Goal: Task Accomplishment & Management: Manage account settings

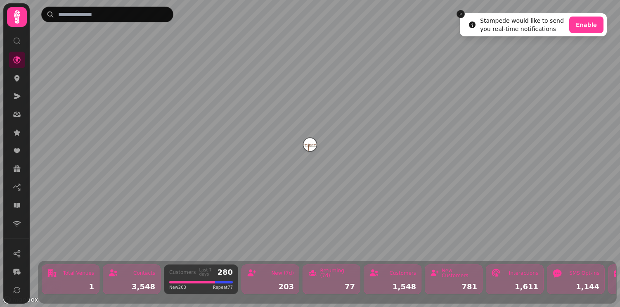
click at [462, 14] on icon "Close toast" at bounding box center [460, 14] width 5 height 5
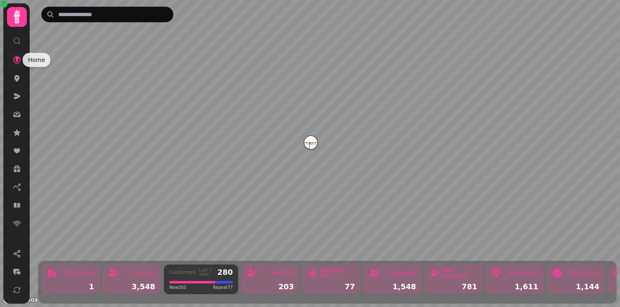
click at [14, 60] on icon at bounding box center [17, 60] width 8 height 8
click at [17, 59] on icon at bounding box center [16, 59] width 7 height 7
click at [17, 19] on icon at bounding box center [17, 17] width 17 height 17
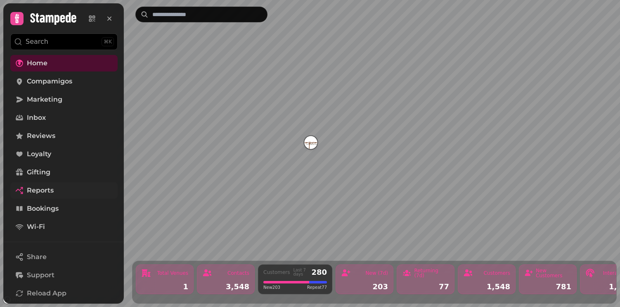
click at [42, 188] on span "Reports" at bounding box center [40, 190] width 27 height 10
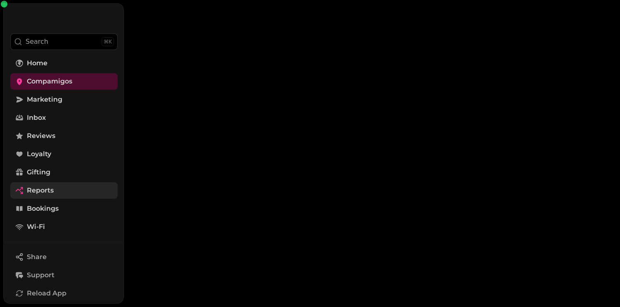
select select "**"
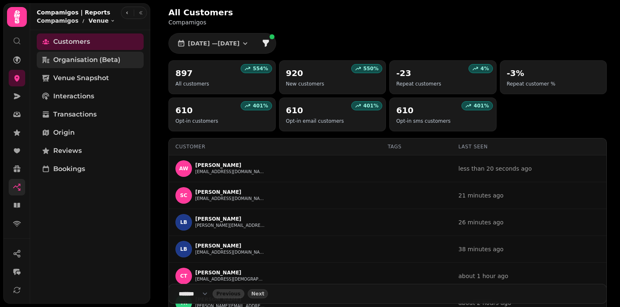
click at [81, 58] on span "Organisation (beta)" at bounding box center [86, 60] width 67 height 10
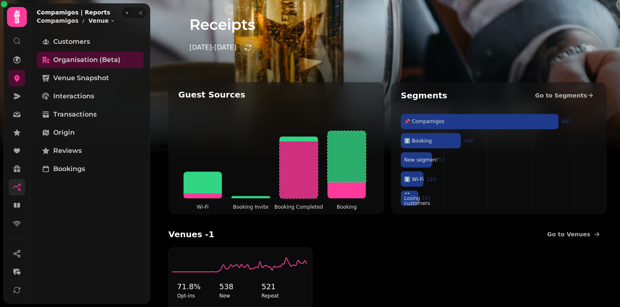
scroll to position [41, 0]
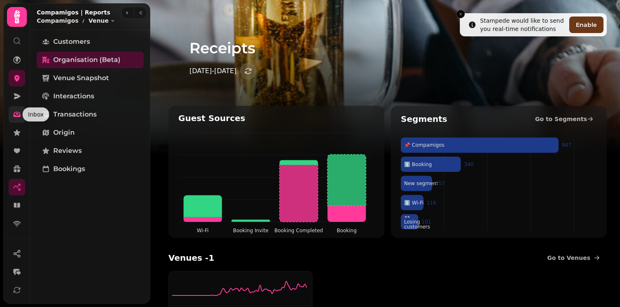
click at [16, 114] on icon at bounding box center [17, 113] width 3 height 4
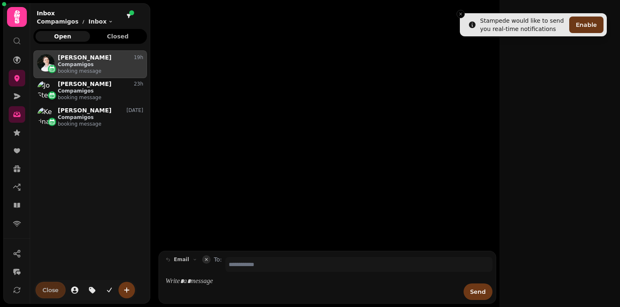
scroll to position [243, 107]
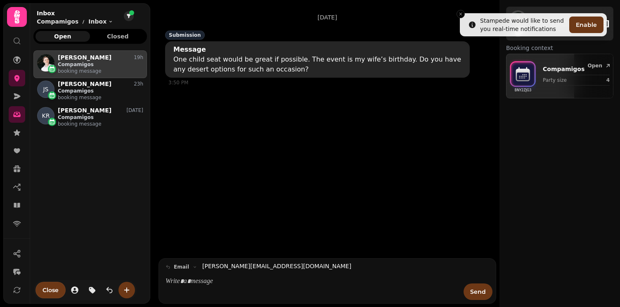
click at [129, 17] on icon "filter" at bounding box center [129, 16] width 4 height 4
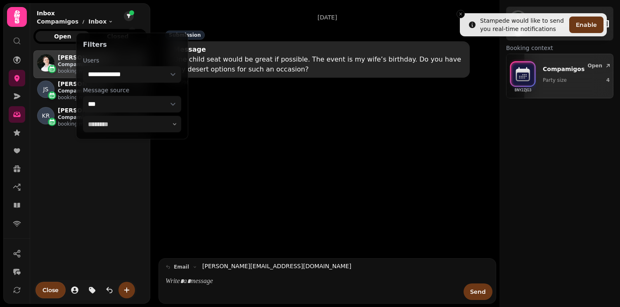
click at [129, 17] on icon "filter" at bounding box center [129, 16] width 4 height 4
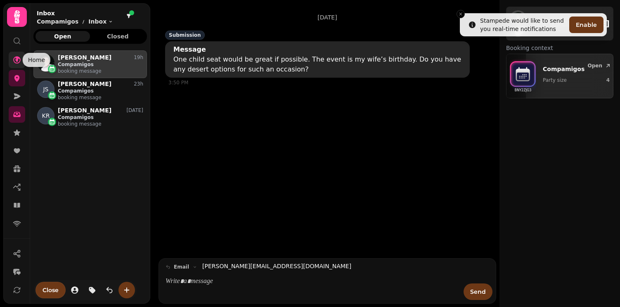
click at [16, 59] on icon at bounding box center [16, 59] width 7 height 7
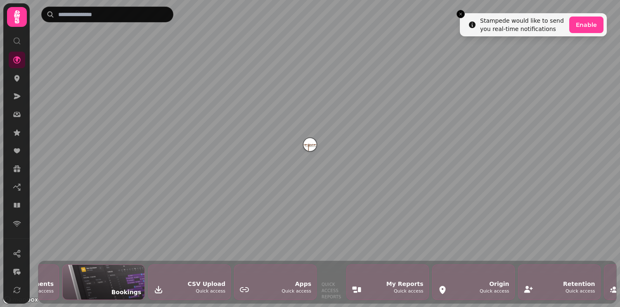
scroll to position [0, 1132]
click at [190, 278] on div "CSV Upload Quick access" at bounding box center [192, 282] width 82 height 35
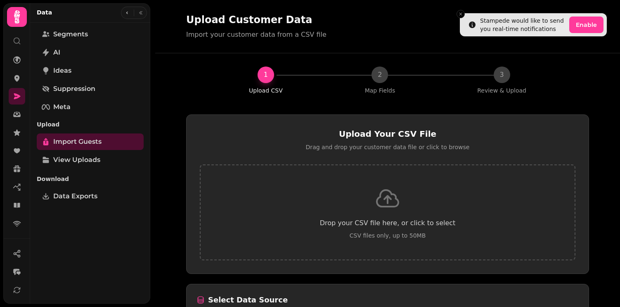
click at [20, 14] on icon at bounding box center [17, 17] width 17 height 17
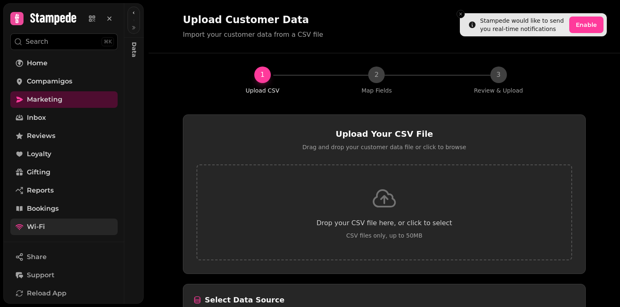
click at [45, 225] on link "Wi-Fi" at bounding box center [63, 226] width 107 height 17
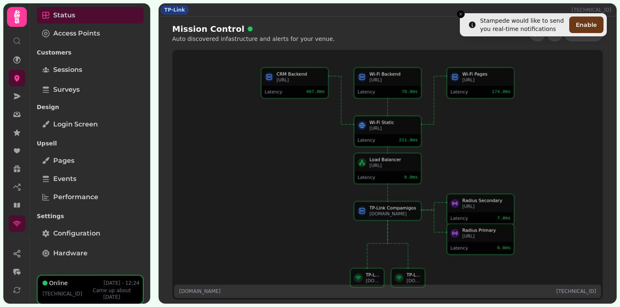
scroll to position [43, 0]
click at [67, 232] on span "Configuration" at bounding box center [76, 233] width 47 height 10
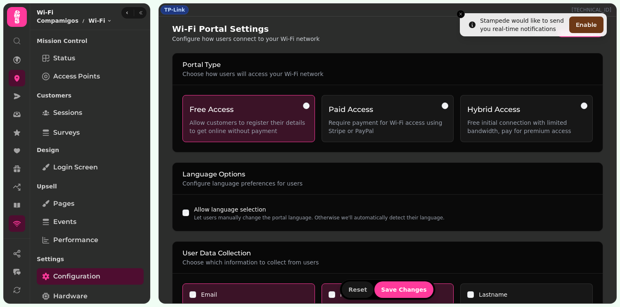
click at [19, 14] on icon at bounding box center [17, 17] width 17 height 17
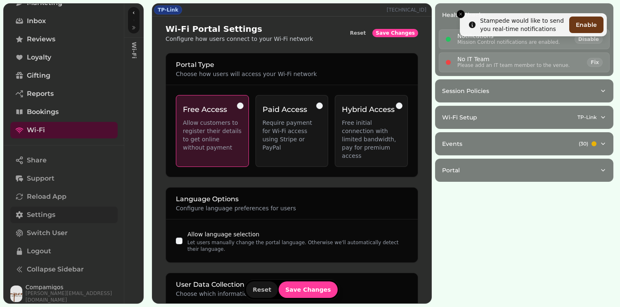
scroll to position [97, 0]
click at [66, 294] on span "ian@compamigos.co.uk" at bounding box center [72, 295] width 92 height 13
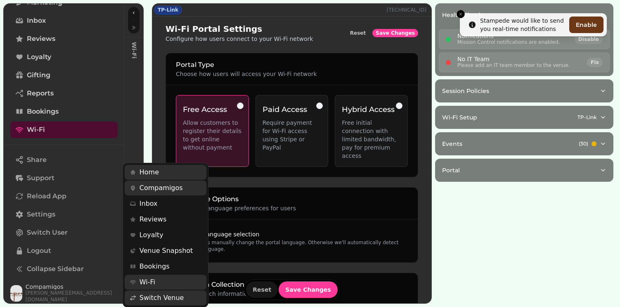
click at [51, 211] on div "Share Support Reload App Settings Switch User Logout Collapse Sidebar Compamigo…" at bounding box center [64, 225] width 121 height 161
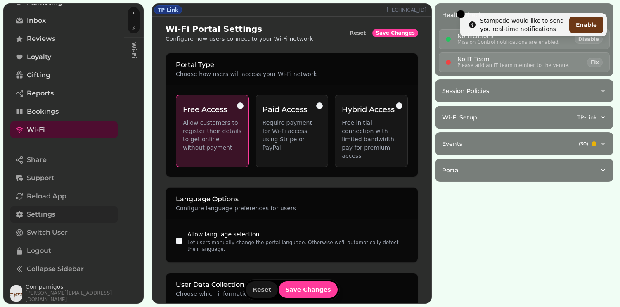
click at [47, 212] on span "Settings" at bounding box center [41, 214] width 28 height 10
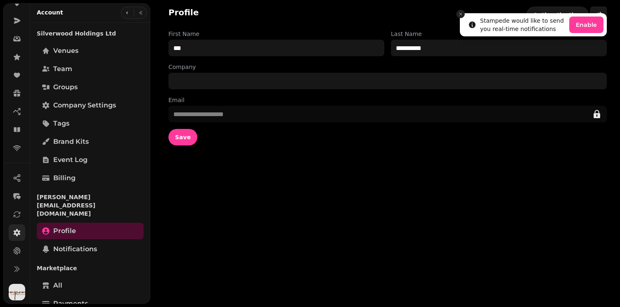
click at [460, 13] on icon "Close toast" at bounding box center [460, 14] width 5 height 5
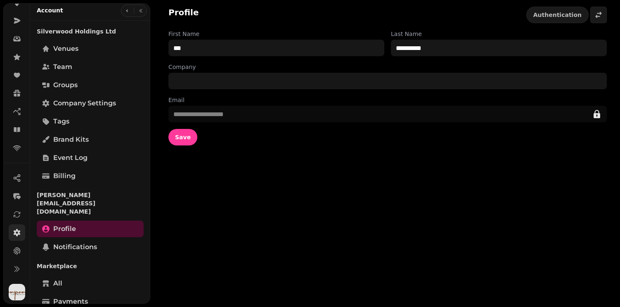
scroll to position [0, 0]
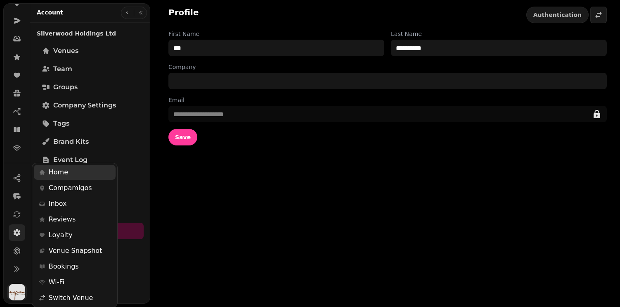
click at [12, 290] on img "button" at bounding box center [17, 292] width 17 height 17
click at [88, 102] on span "Company settings" at bounding box center [84, 105] width 63 height 10
select select "**********"
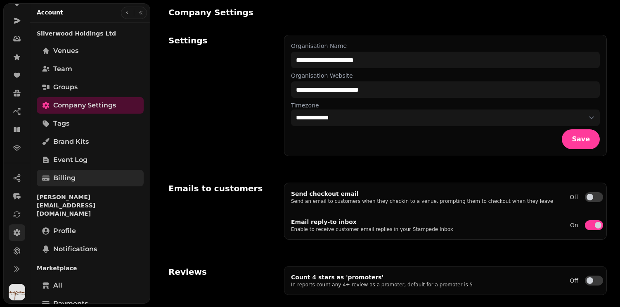
click at [59, 175] on span "Billing" at bounding box center [64, 178] width 22 height 10
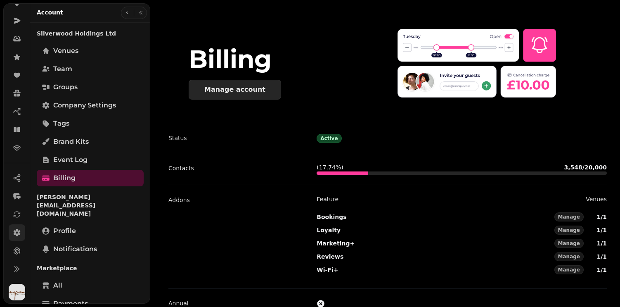
click at [244, 90] on div "Manage account" at bounding box center [234, 89] width 61 height 7
